Goal: Find specific page/section: Find specific page/section

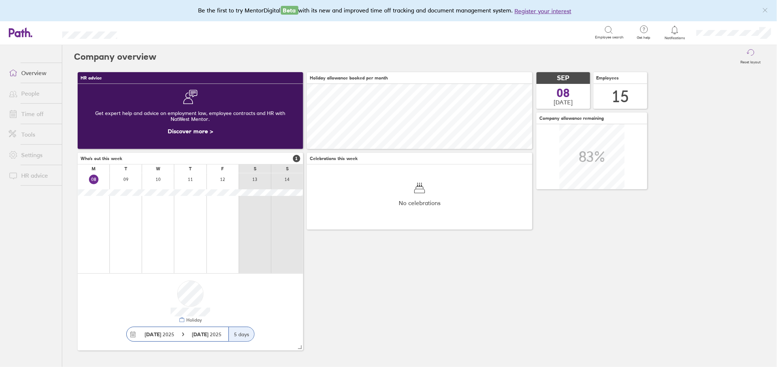
scroll to position [65, 226]
click at [25, 73] on link "Overview" at bounding box center [32, 73] width 59 height 15
click at [611, 31] on icon at bounding box center [609, 30] width 9 height 9
click at [606, 28] on icon at bounding box center [609, 30] width 9 height 9
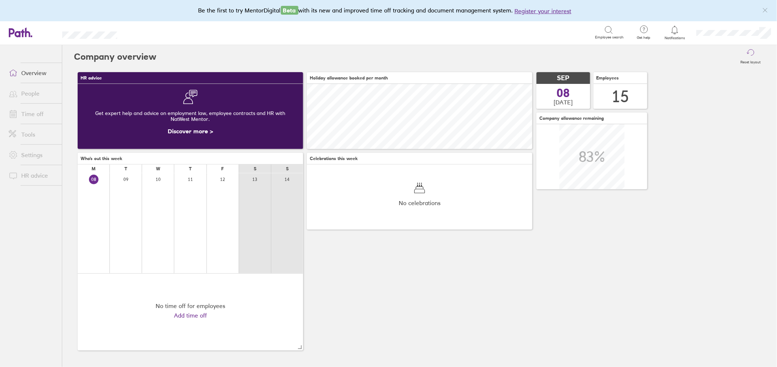
click at [608, 31] on icon at bounding box center [609, 30] width 9 height 9
click at [36, 73] on link "Overview" at bounding box center [32, 73] width 59 height 15
